Goal: Task Accomplishment & Management: Use online tool/utility

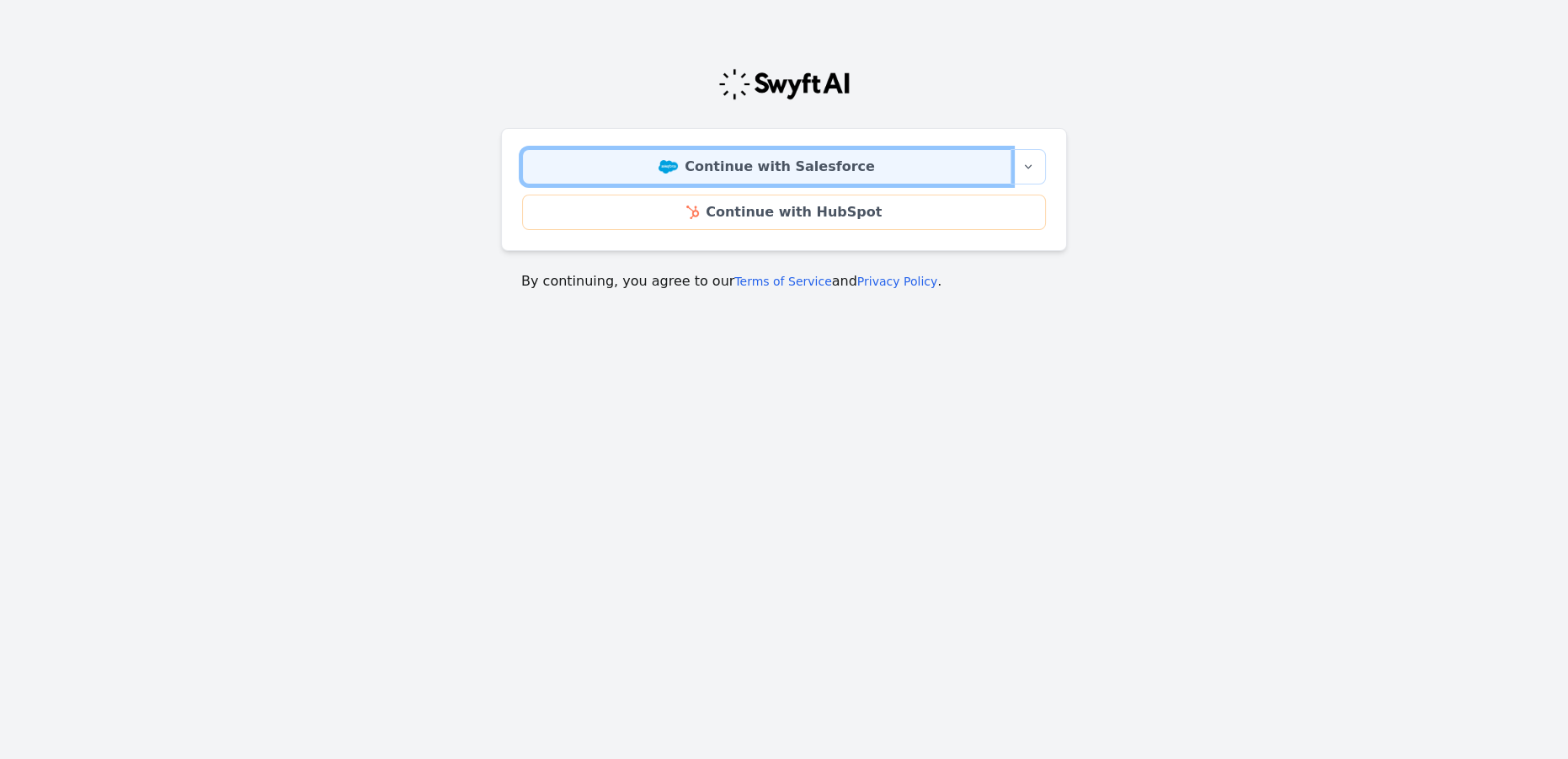
click at [776, 166] on link "Continue with Salesforce" at bounding box center [767, 167] width 489 height 36
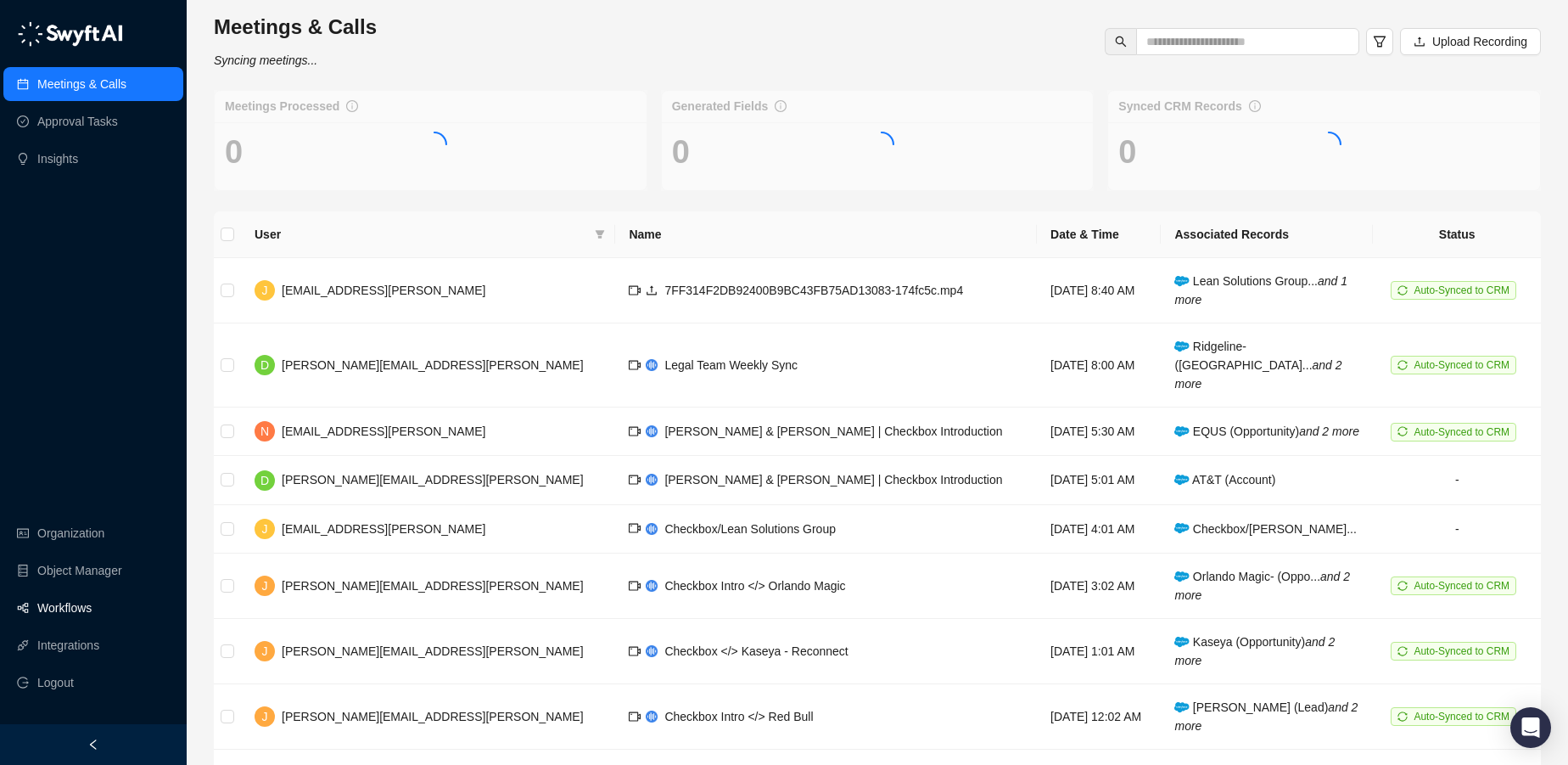
click at [43, 613] on link "Workflows" at bounding box center [65, 608] width 55 height 34
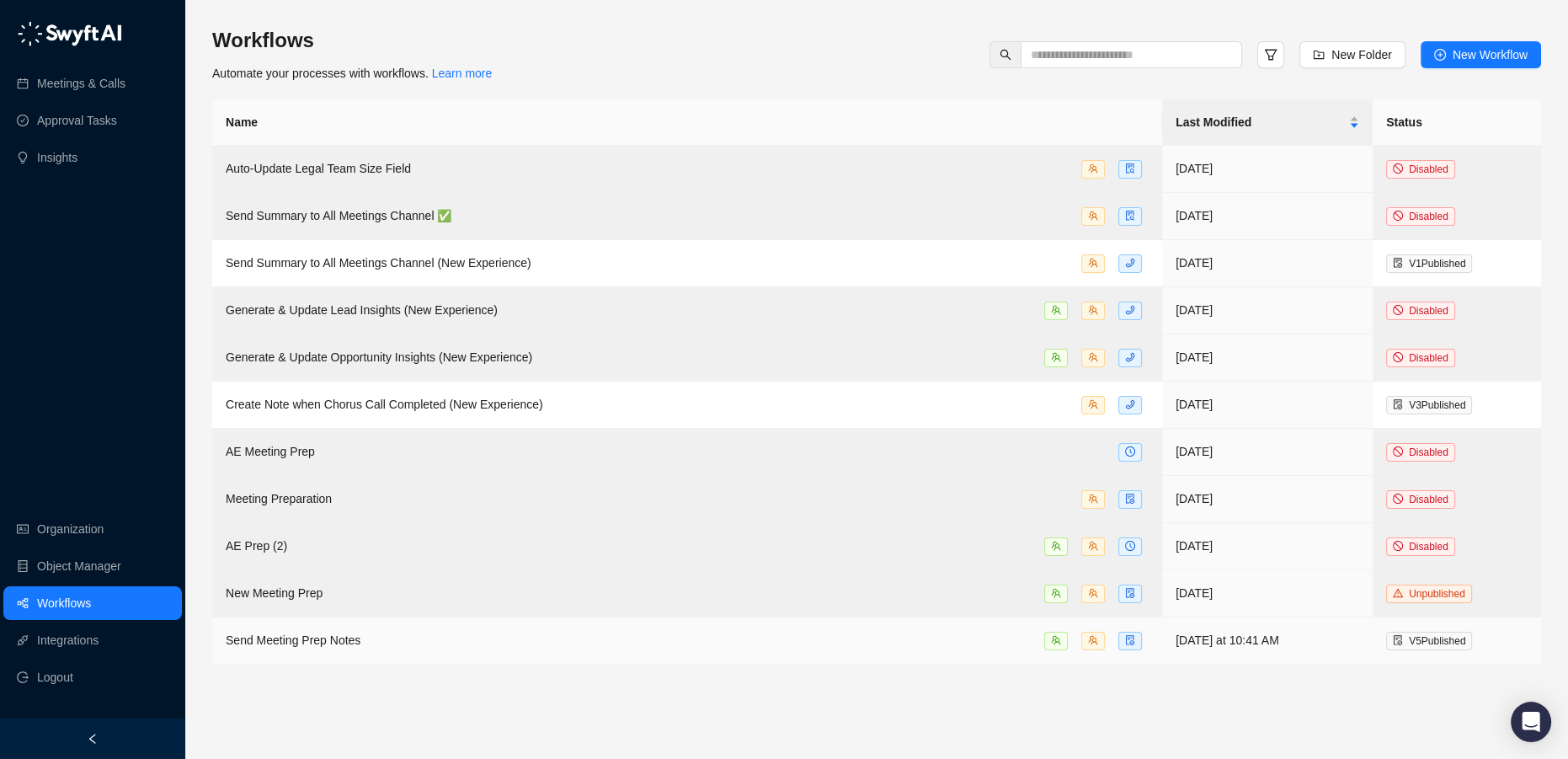
click at [525, 641] on div "Send Meeting Prep Notes" at bounding box center [687, 640] width 923 height 19
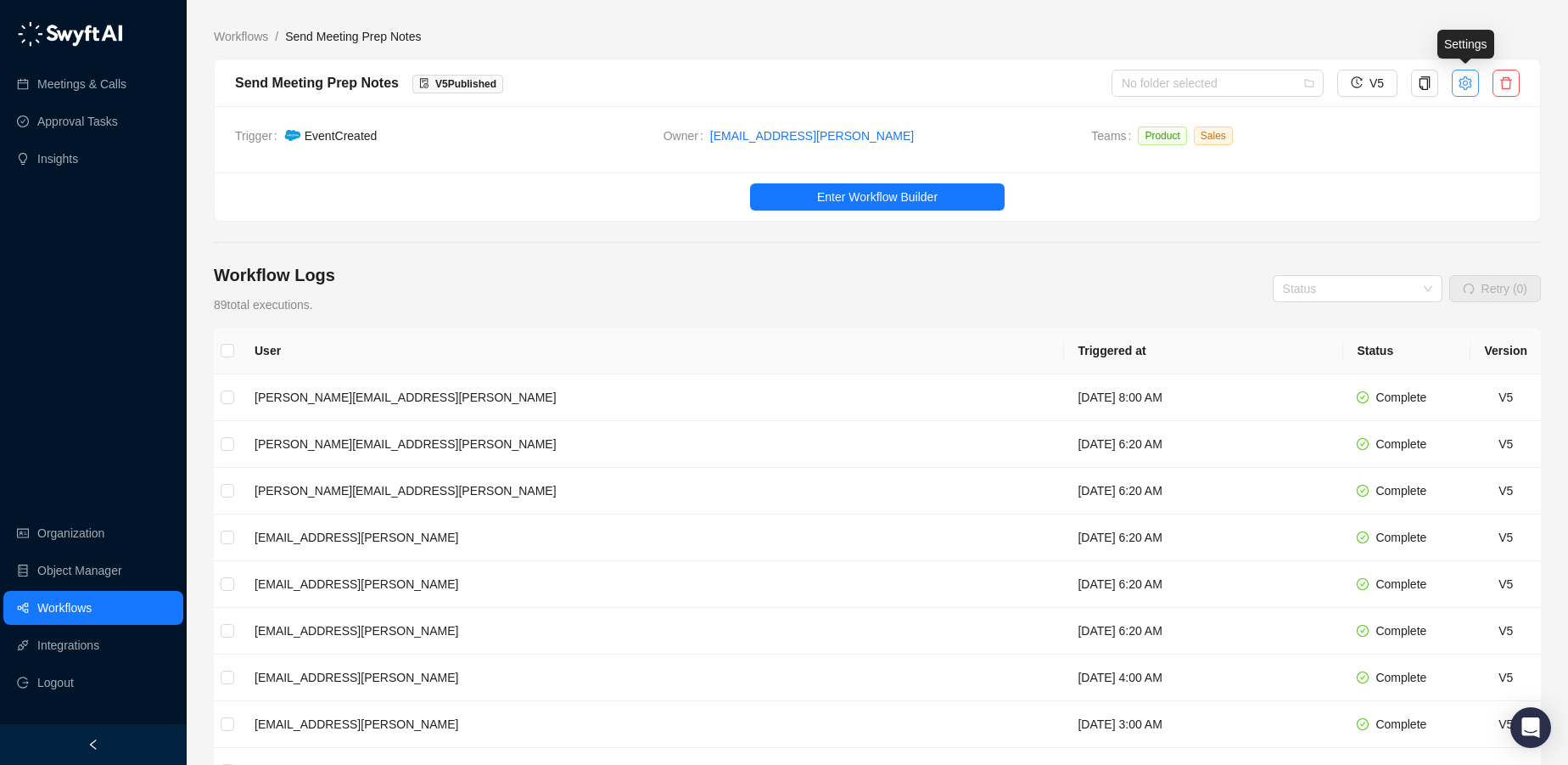
click at [1468, 84] on icon "setting" at bounding box center [1465, 83] width 13 height 14
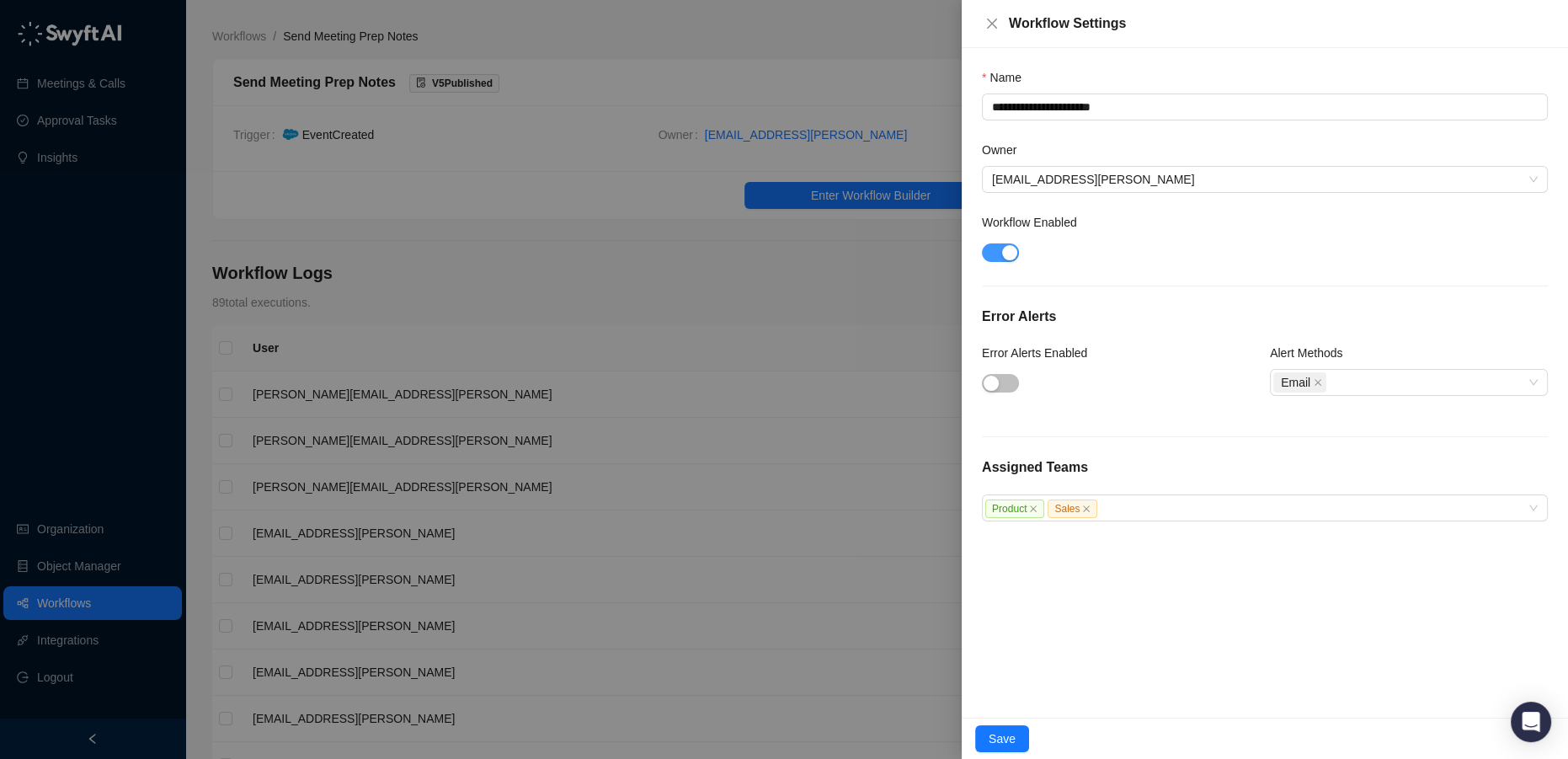
click at [1012, 249] on div "button" at bounding box center [1010, 253] width 15 height 15
click at [1005, 735] on span "Save" at bounding box center [1002, 739] width 27 height 19
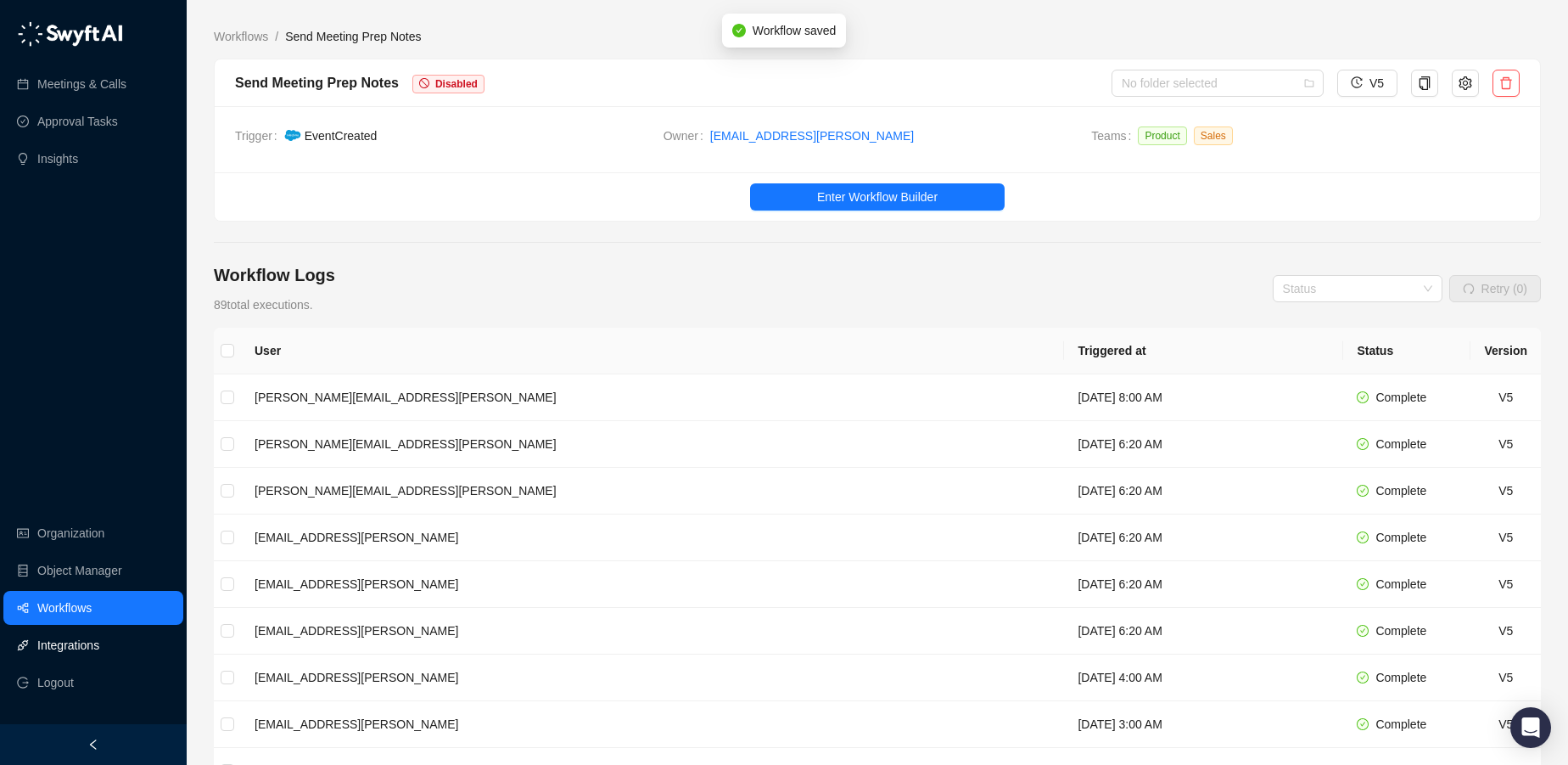
click at [67, 650] on link "Integrations" at bounding box center [68, 645] width 62 height 34
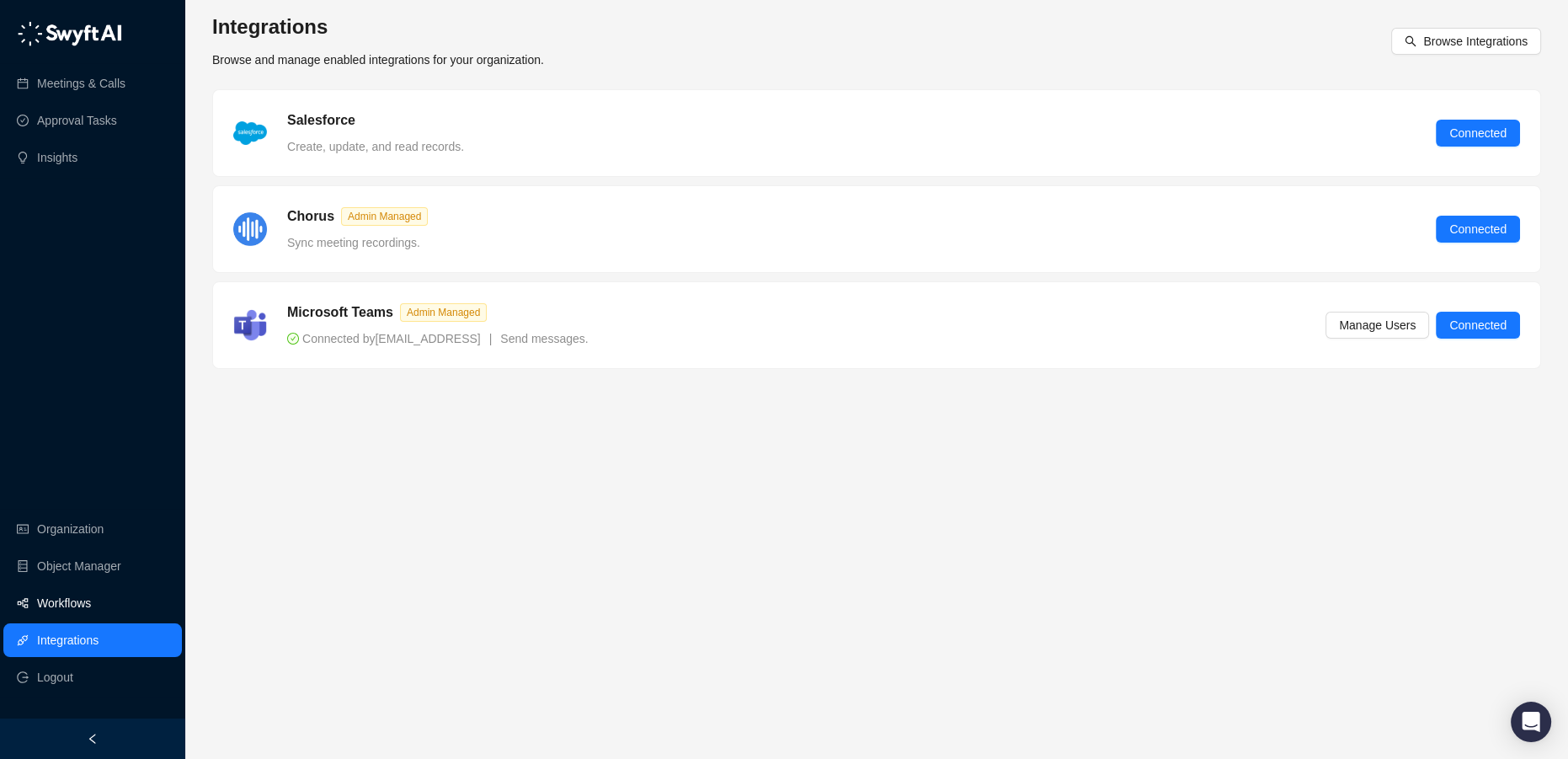
click at [85, 608] on link "Workflows" at bounding box center [64, 603] width 54 height 34
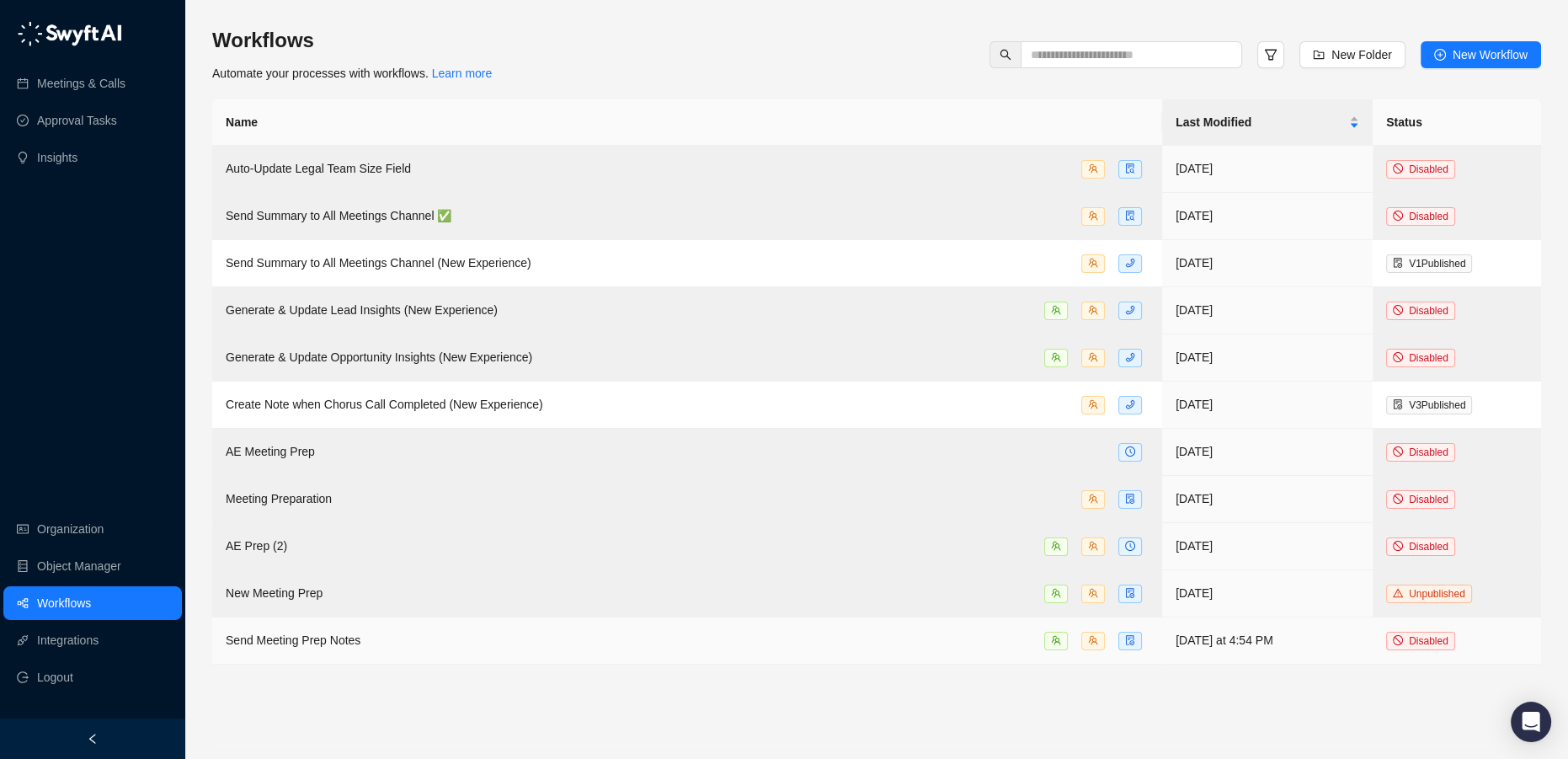
click at [337, 624] on td "Send Meeting Prep Notes" at bounding box center [687, 641] width 950 height 47
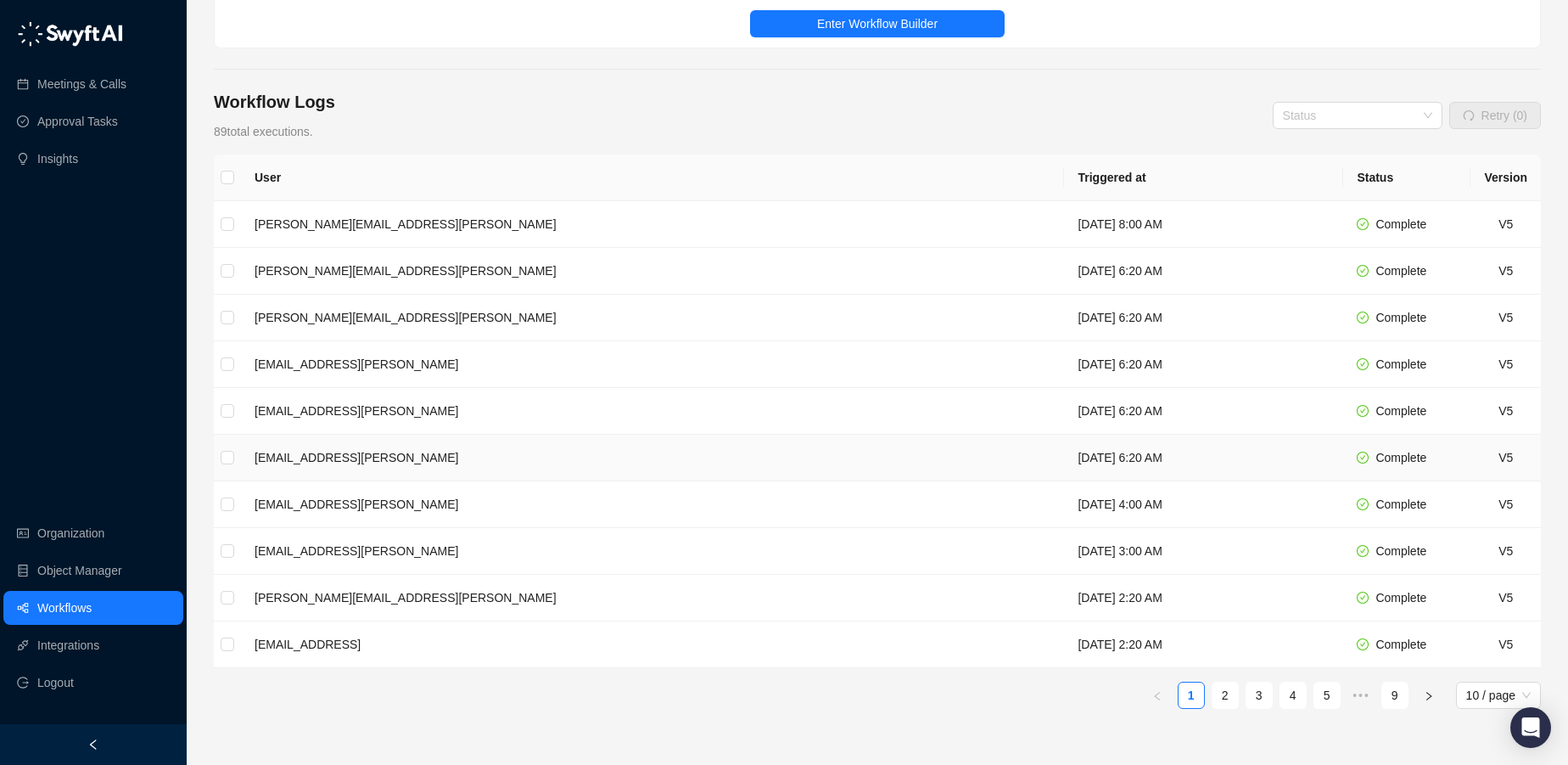
scroll to position [267, 0]
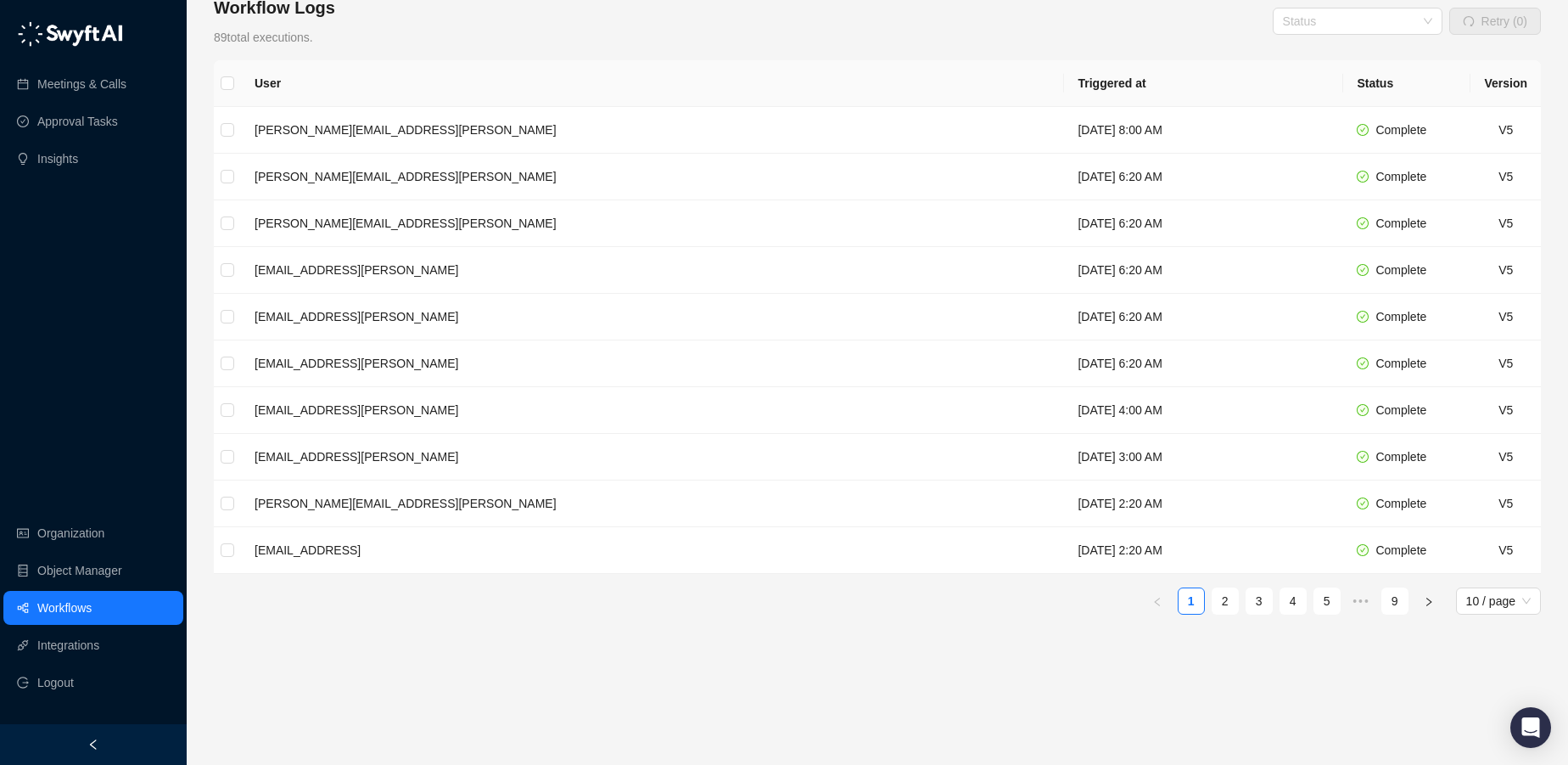
click at [1224, 581] on div "User Triggered at Status Version [PERSON_NAME][EMAIL_ADDRESS][PERSON_NAME] [DAT…" at bounding box center [877, 338] width 1328 height 554
click at [1226, 597] on link "2" at bounding box center [1225, 601] width 26 height 26
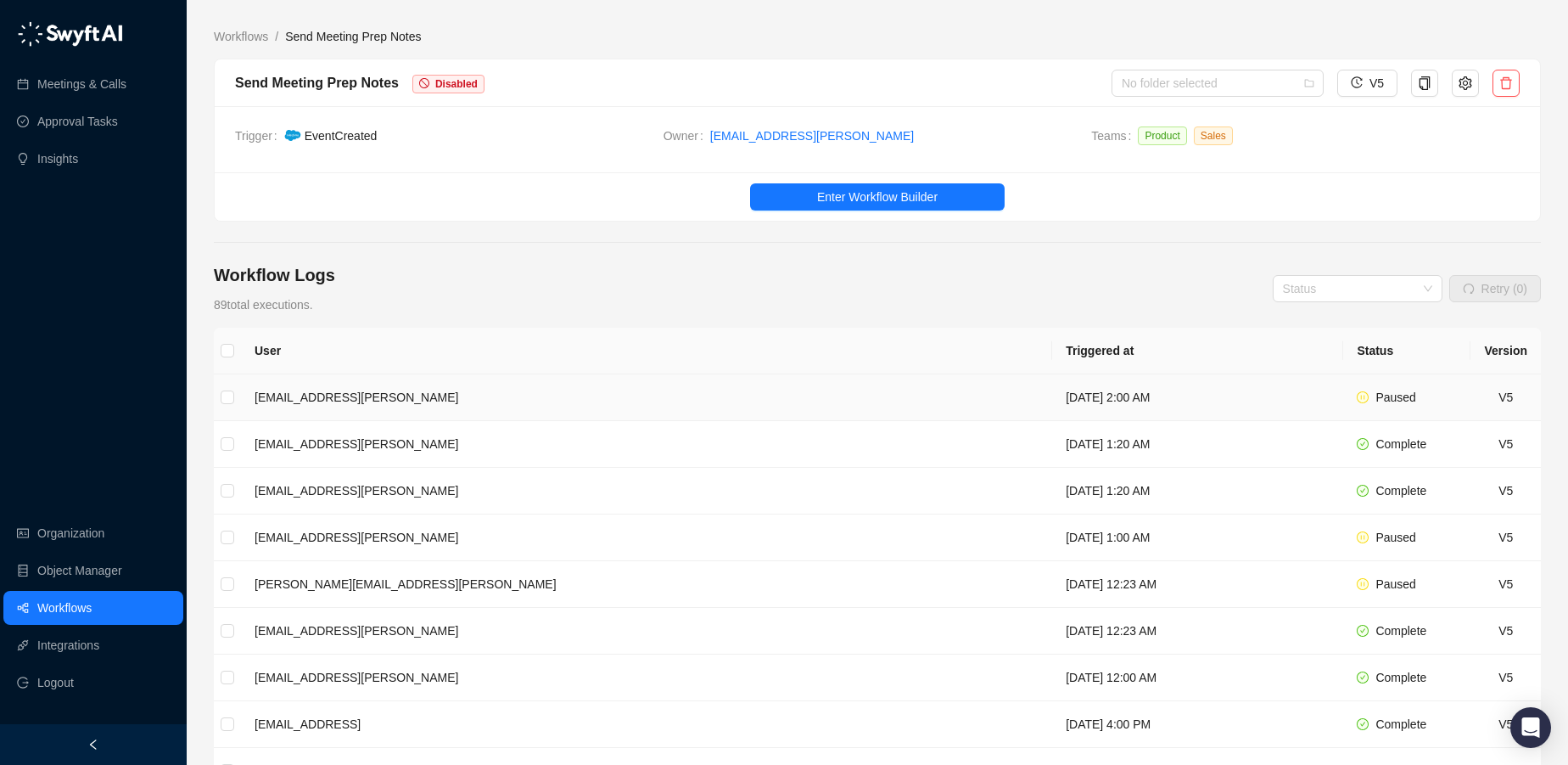
click at [1052, 399] on td "[DATE] 2:00 AM" at bounding box center [1197, 397] width 291 height 47
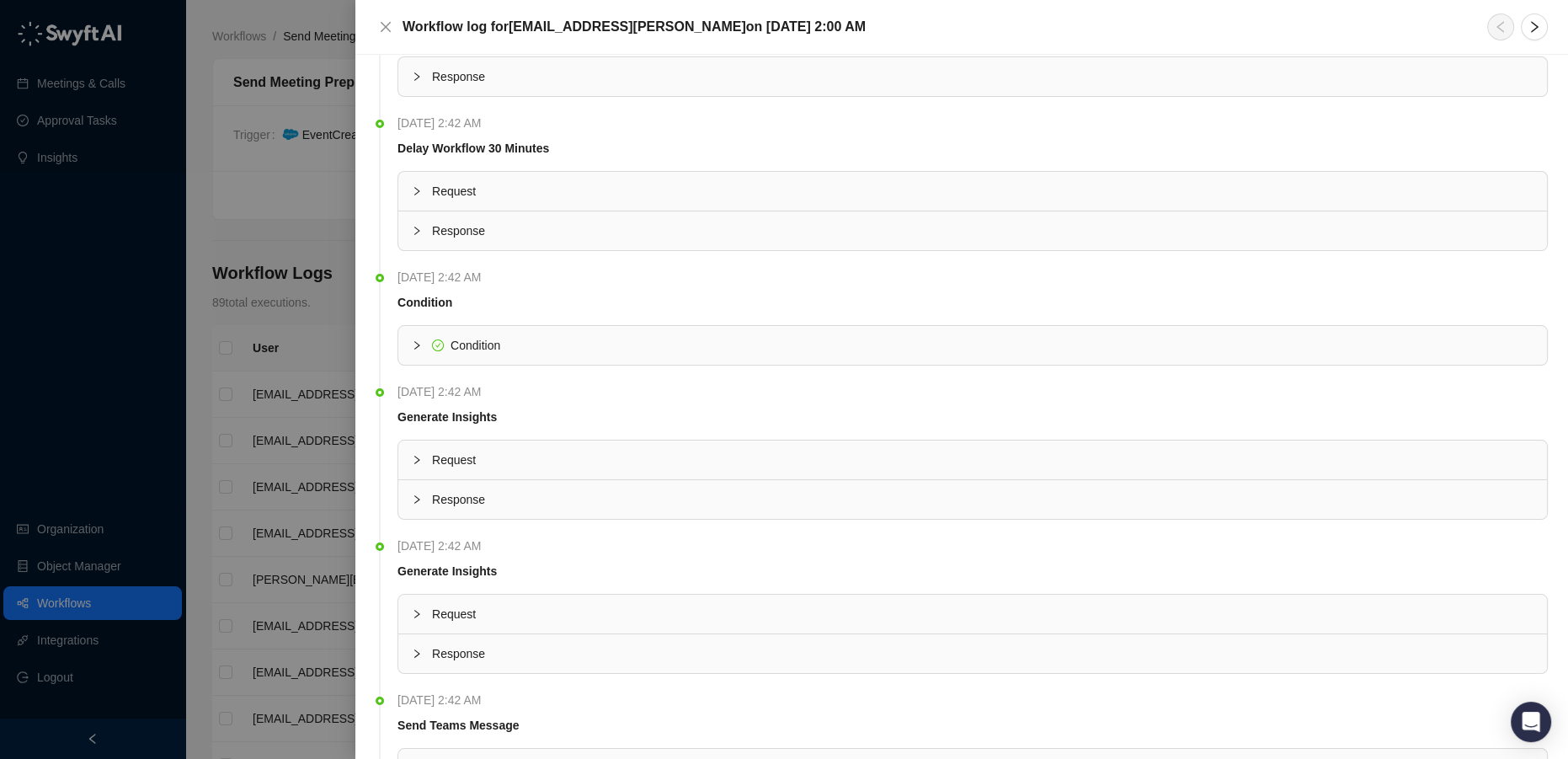
scroll to position [229, 0]
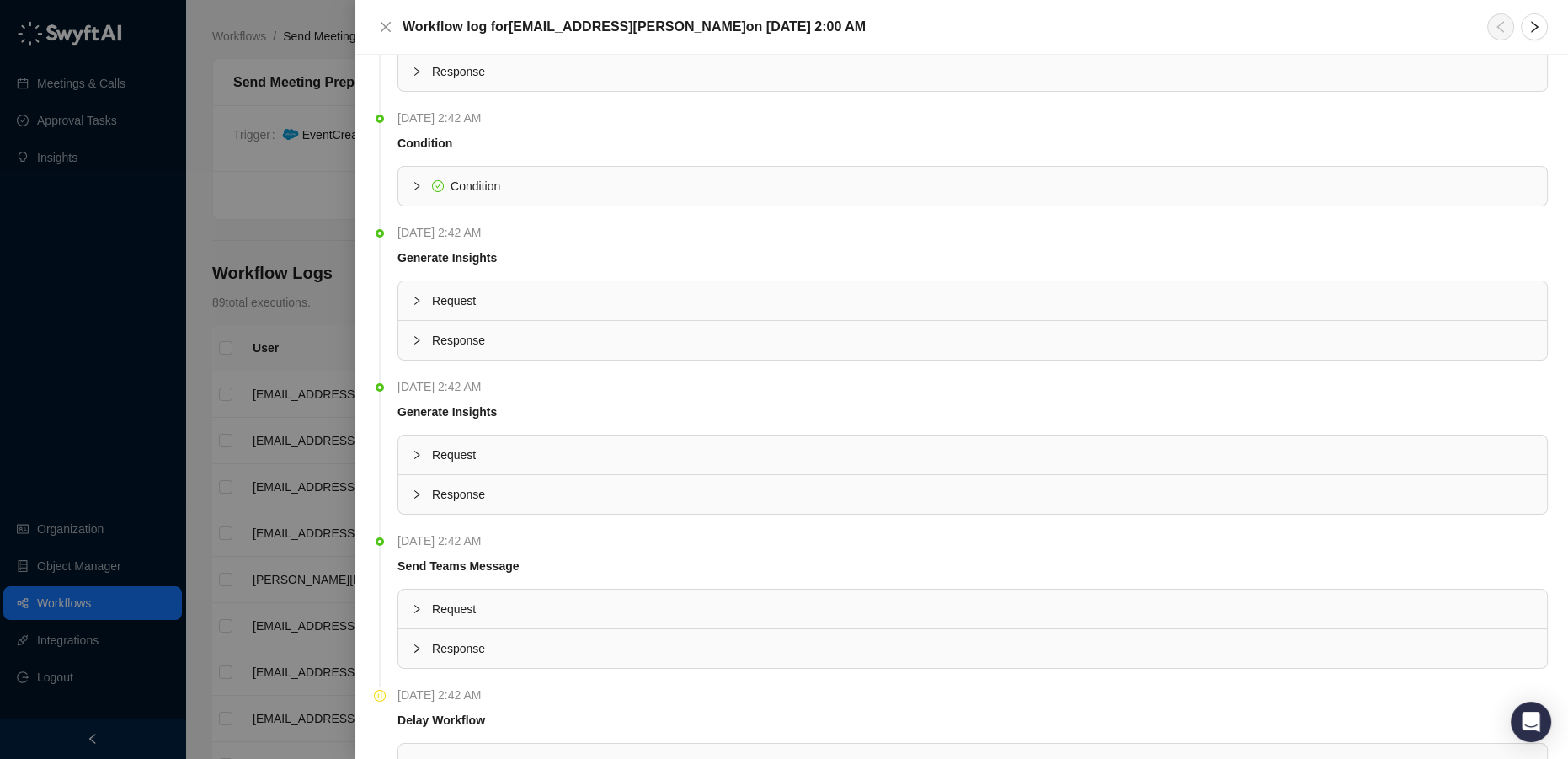
click at [465, 448] on span "Request" at bounding box center [983, 454] width 1102 height 19
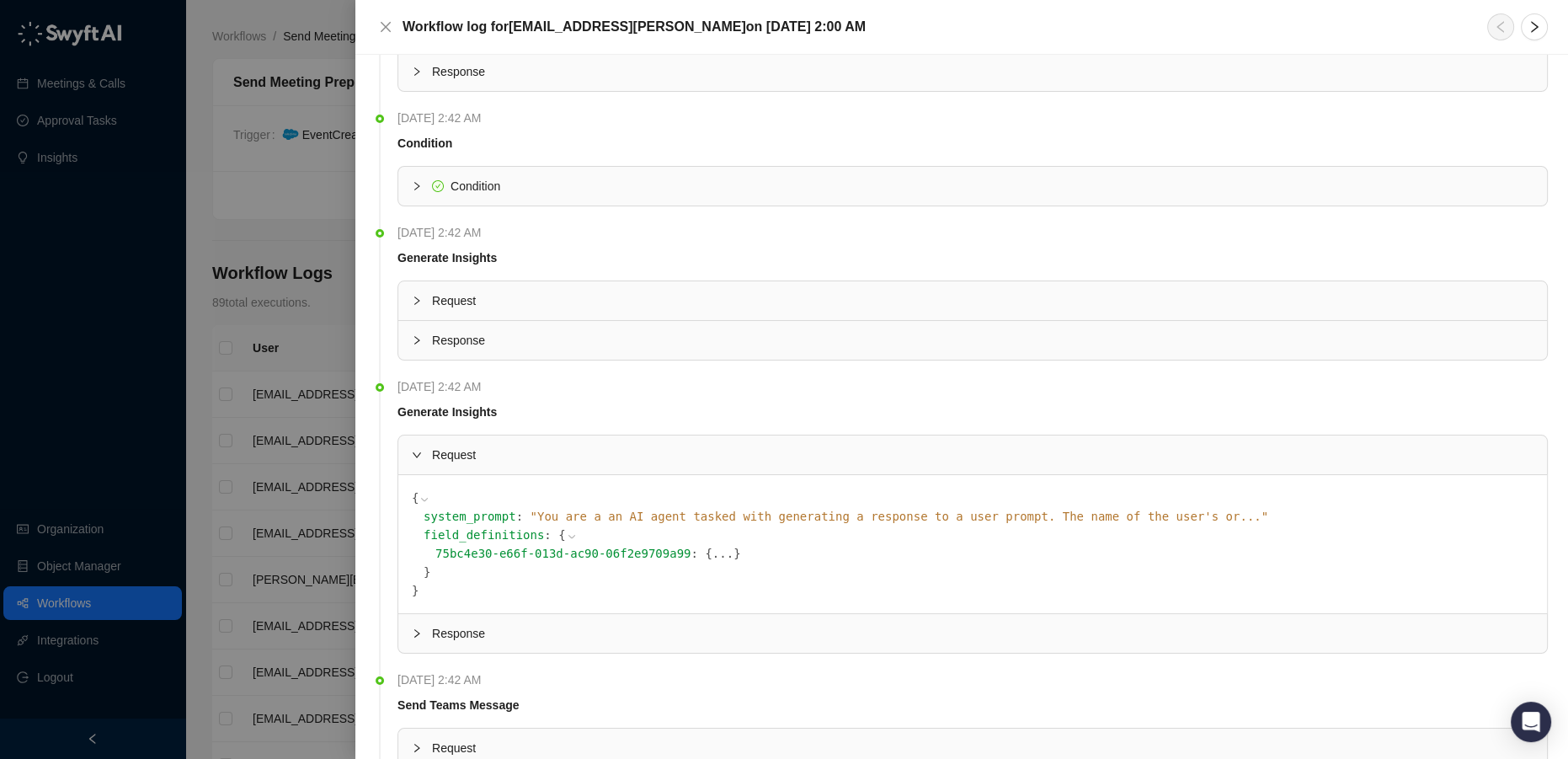
click at [0, 0] on icon at bounding box center [0, 0] width 0 height 0
click at [1272, 510] on icon at bounding box center [1278, 516] width 12 height 12
click at [566, 534] on icon at bounding box center [572, 536] width 12 height 12
click at [566, 534] on button "..." at bounding box center [576, 535] width 21 height 19
click at [0, 0] on icon at bounding box center [0, 0] width 0 height 0
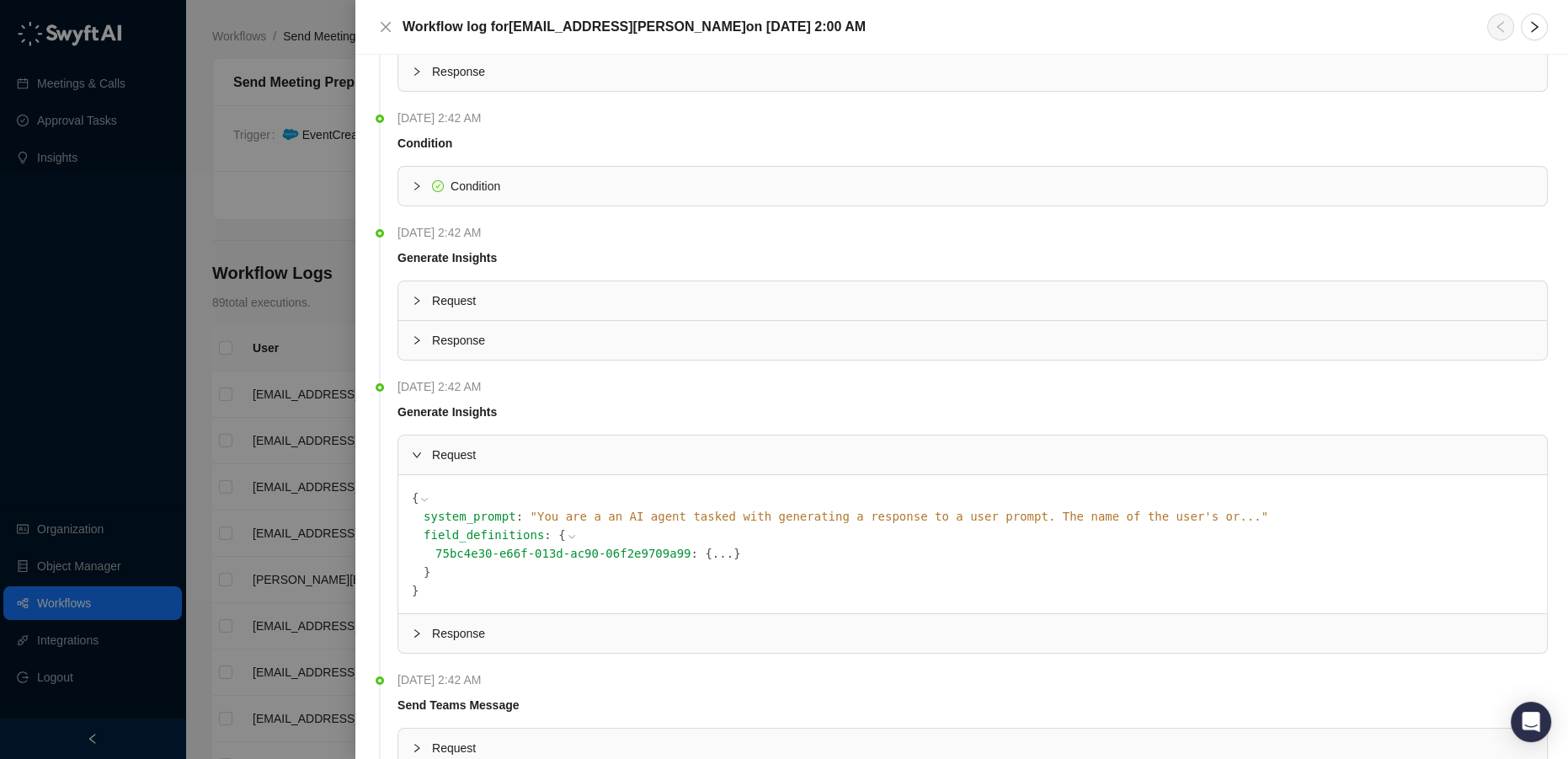
click at [324, 245] on div at bounding box center [784, 379] width 1568 height 759
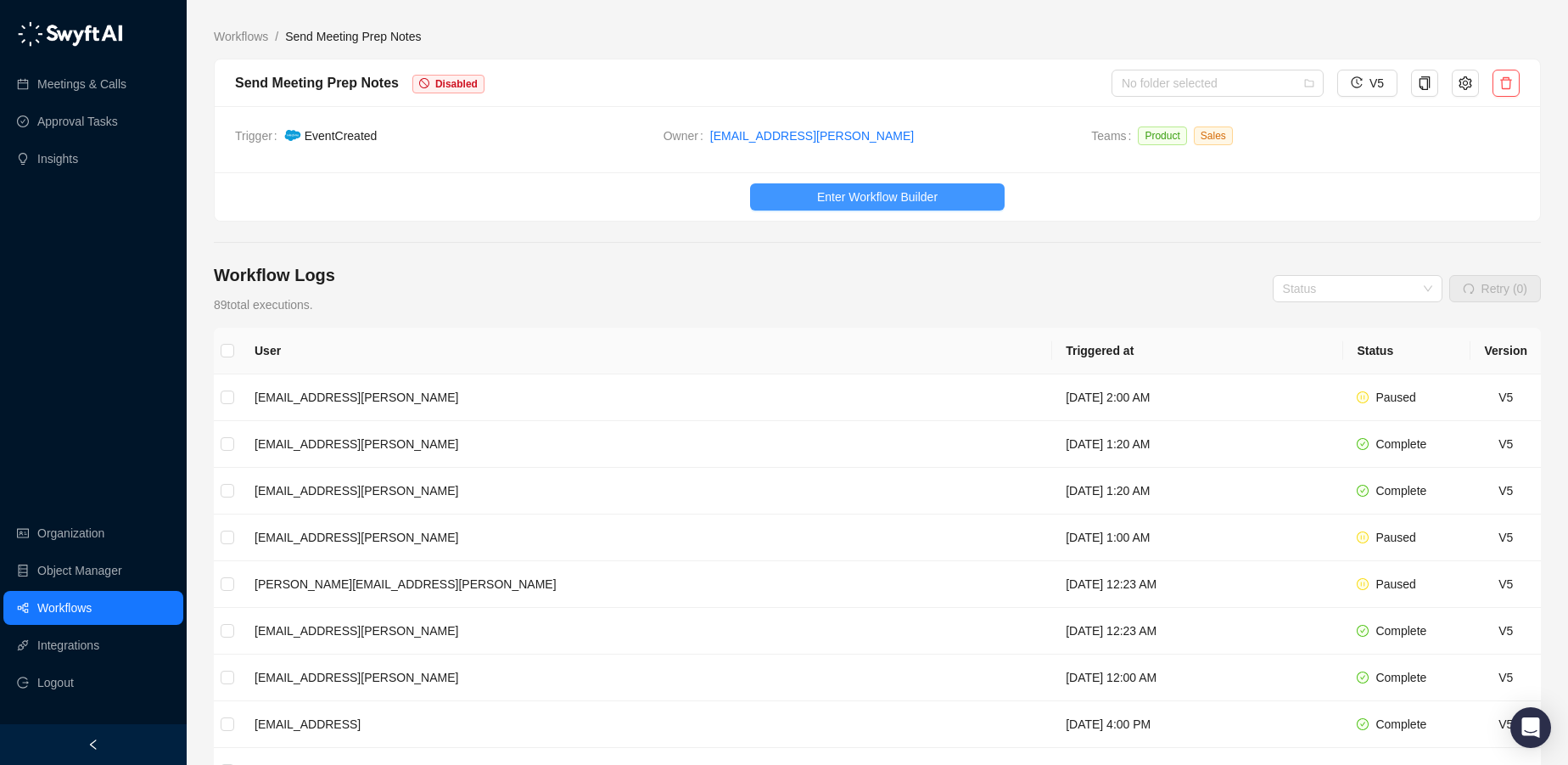
click at [877, 189] on span "Enter Workflow Builder" at bounding box center [877, 197] width 120 height 19
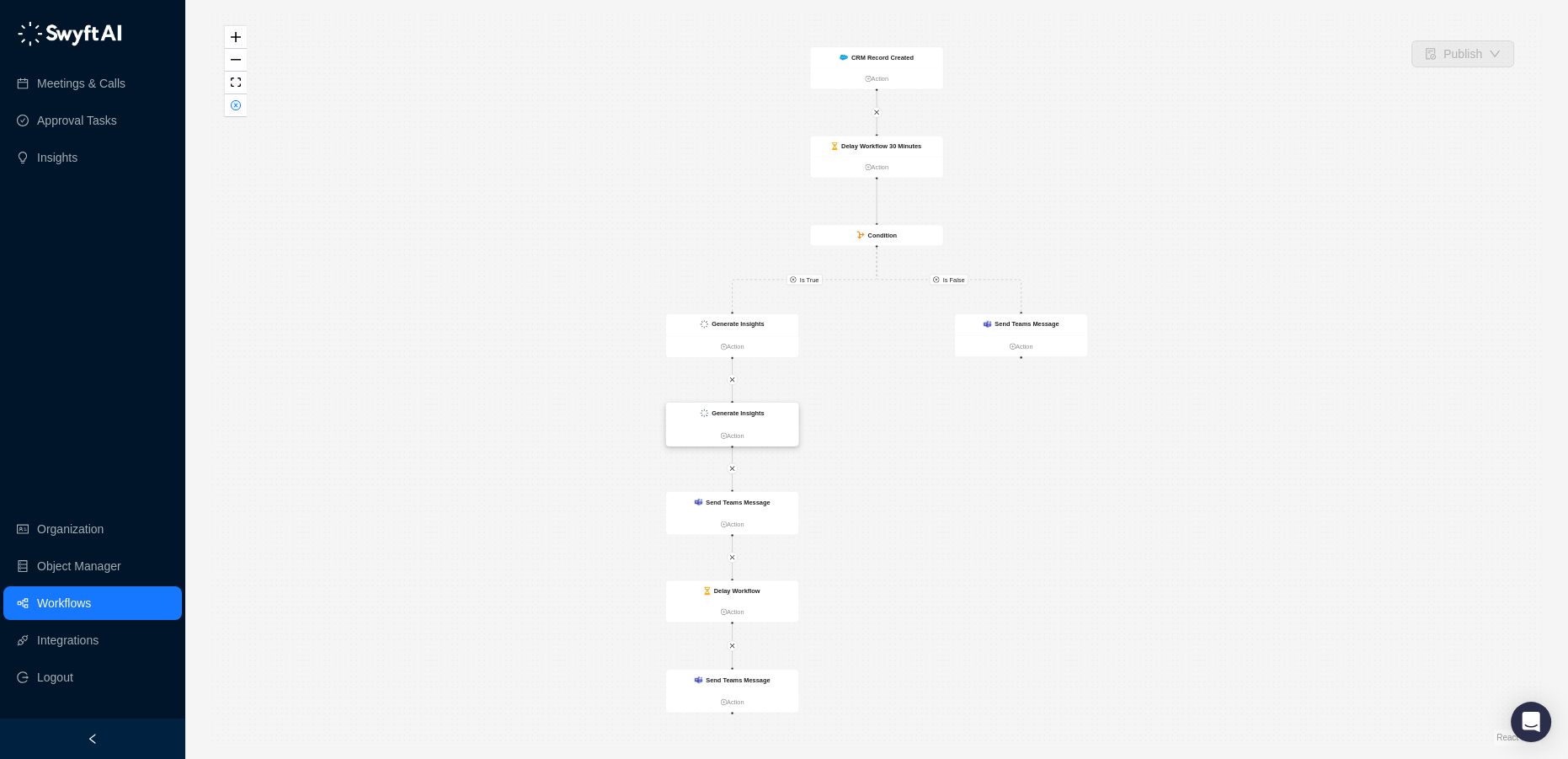
click at [741, 413] on strong "Generate Insights" at bounding box center [738, 413] width 52 height 7
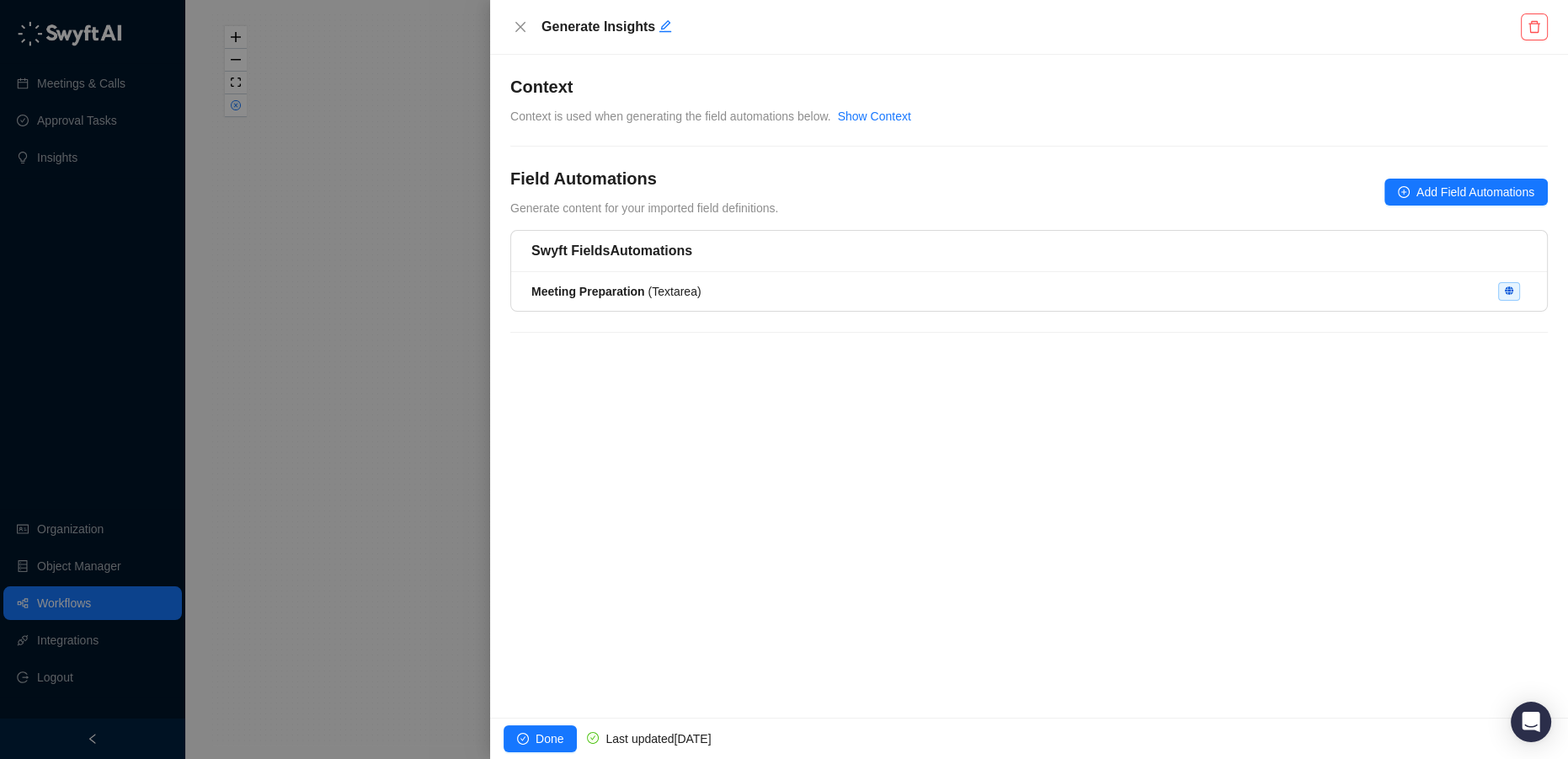
click at [766, 286] on div "Meeting Preparation ( Textarea )" at bounding box center [1029, 291] width 995 height 19
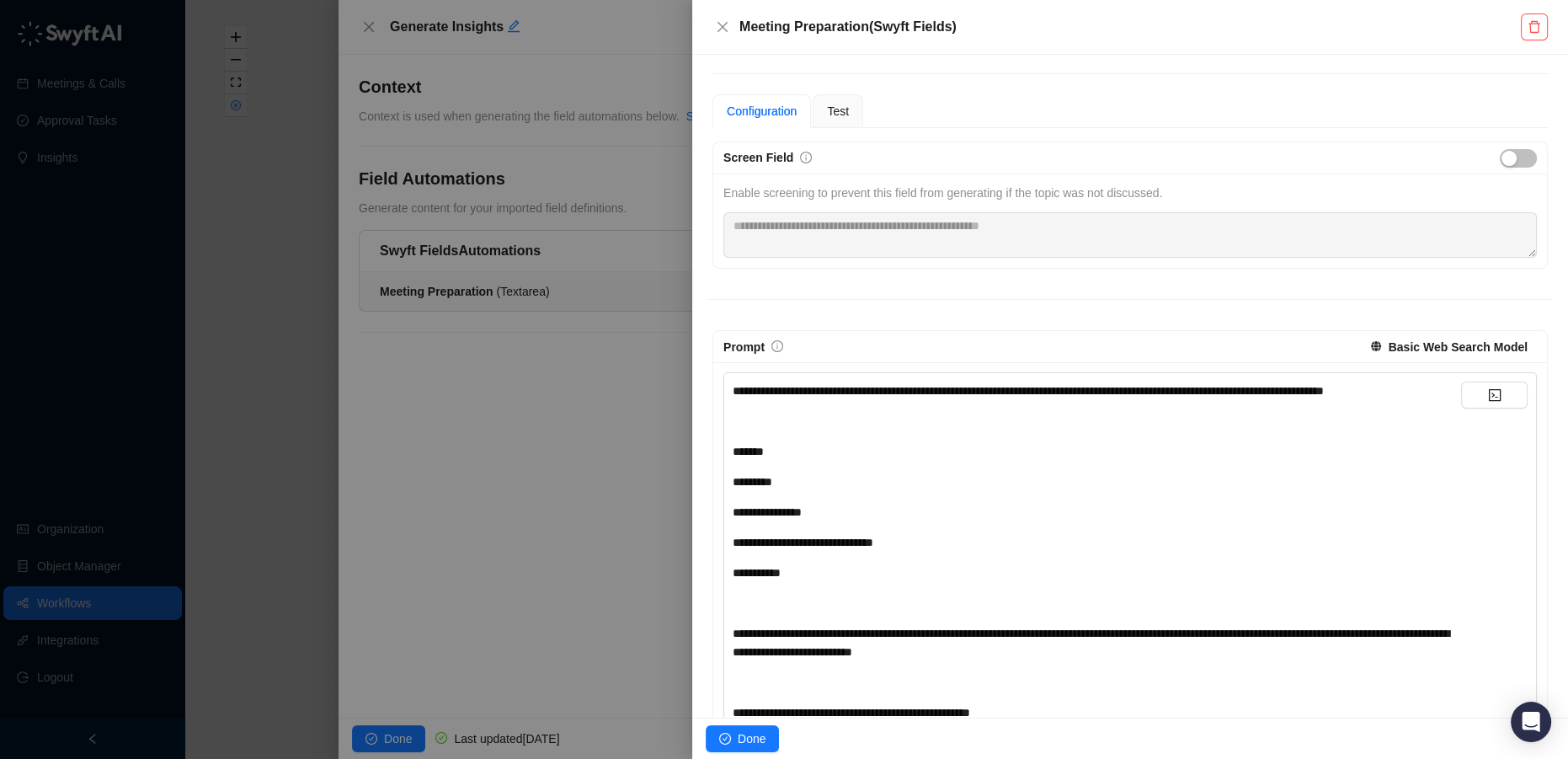
scroll to position [17, 0]
